Goal: Communication & Community: Participate in discussion

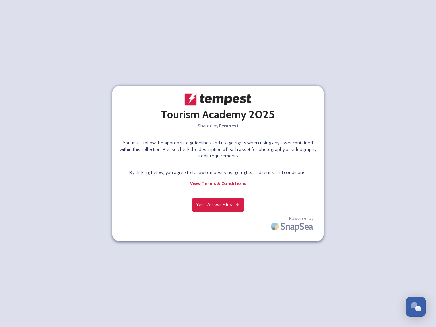
click at [218, 163] on div at bounding box center [218, 164] width 0 height 10
click at [218, 204] on button "Yes - Access Files" at bounding box center [217, 204] width 51 height 14
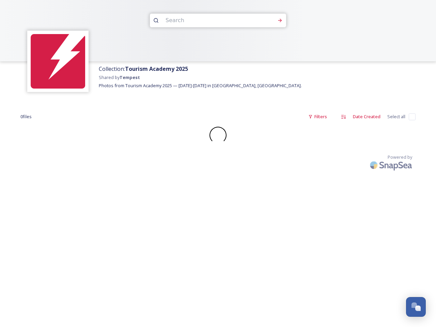
click at [293, 225] on div "Collection: Tourism Academy 2025 Shared by Tempest Photos from Tourism Academy …" at bounding box center [218, 163] width 436 height 327
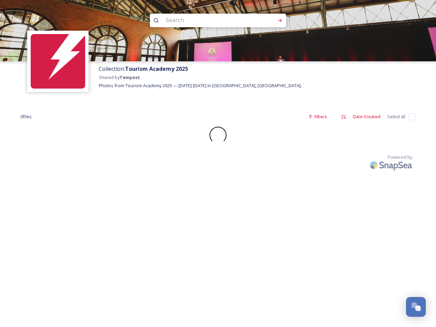
click at [416, 307] on div "Open Chat" at bounding box center [417, 307] width 5 height 5
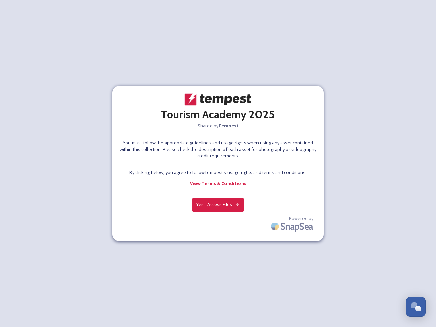
click at [218, 163] on div at bounding box center [218, 164] width 0 height 10
click at [218, 204] on button "Yes - Access Files" at bounding box center [217, 204] width 51 height 14
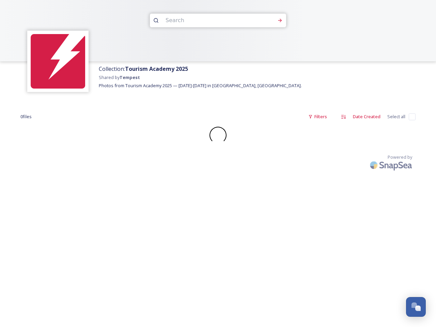
click at [293, 225] on div "Collection: Tourism Academy 2025 Shared by Tempest Photos from Tourism Academy …" at bounding box center [218, 163] width 436 height 327
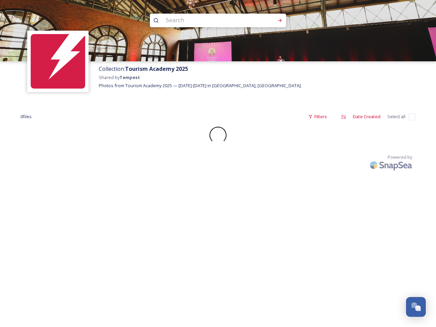
click at [416, 307] on div "Open Chat" at bounding box center [417, 307] width 5 height 5
